Goal: Information Seeking & Learning: Learn about a topic

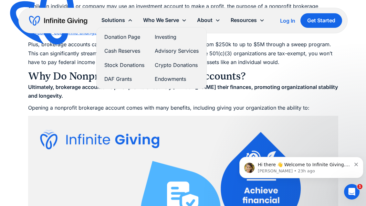
click at [134, 68] on link "Stock Donations" at bounding box center [124, 65] width 40 height 9
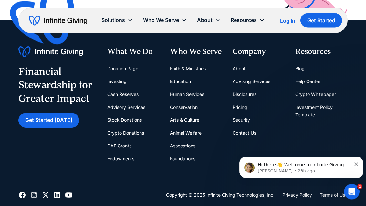
scroll to position [1916, 0]
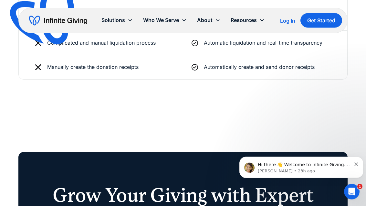
click at [209, 26] on div "About" at bounding box center [209, 20] width 34 height 14
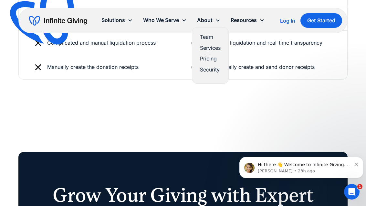
click at [218, 59] on link "Pricing" at bounding box center [210, 58] width 21 height 9
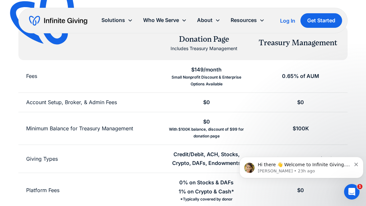
scroll to position [117, 0]
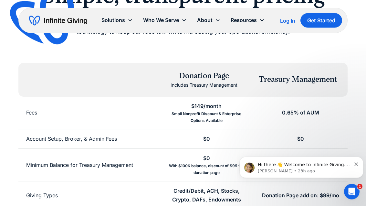
scroll to position [0, 0]
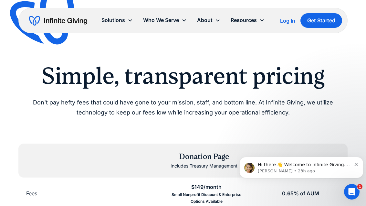
click at [217, 16] on div "About" at bounding box center [209, 20] width 34 height 14
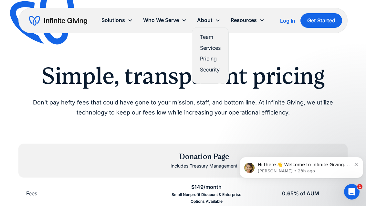
click at [216, 36] on link "Team" at bounding box center [210, 37] width 21 height 9
